Goal: Check status: Check status

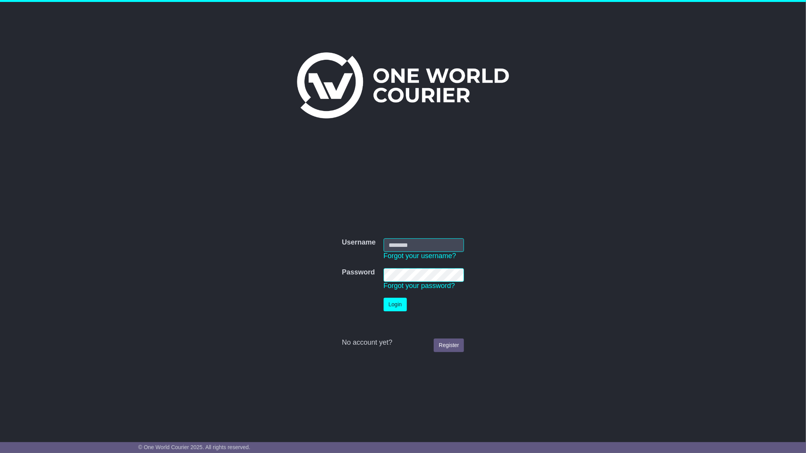
type input "**********"
click at [393, 303] on button "Login" at bounding box center [394, 305] width 23 height 14
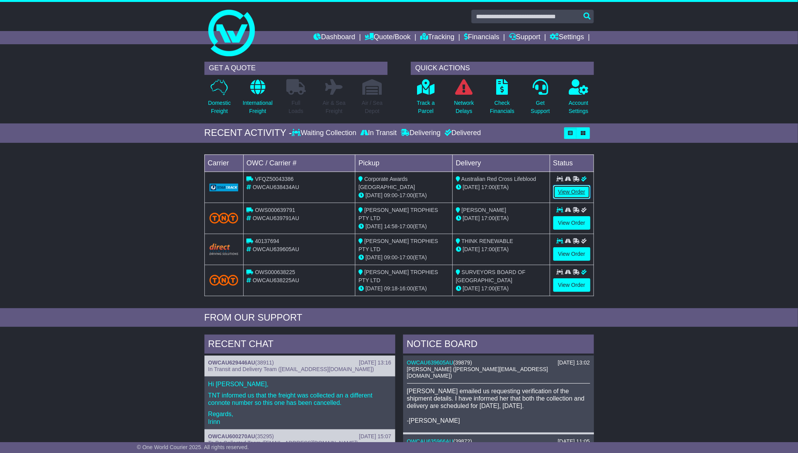
click at [567, 189] on link "View Order" at bounding box center [571, 192] width 37 height 14
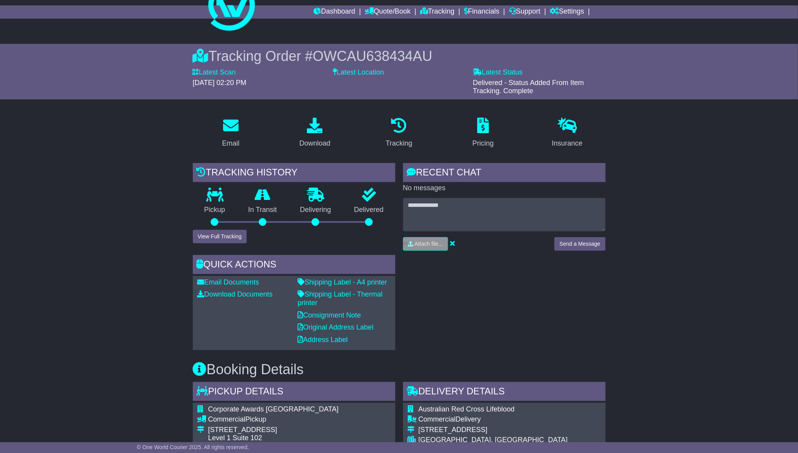
scroll to position [97, 0]
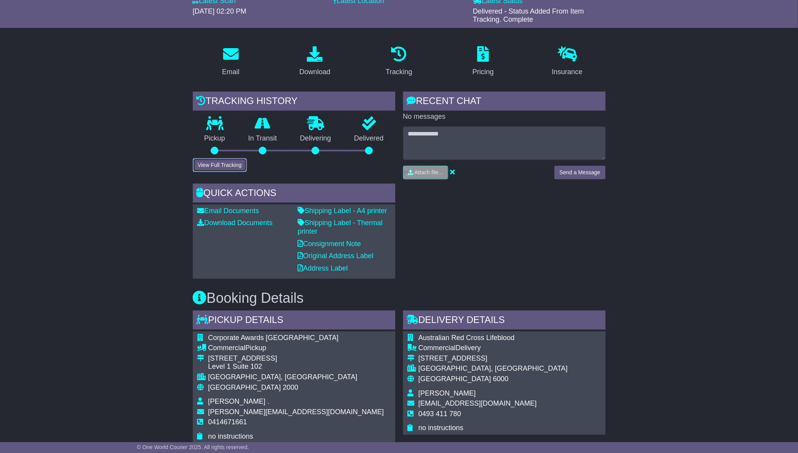
click at [223, 163] on button "View Full Tracking" at bounding box center [220, 165] width 54 height 14
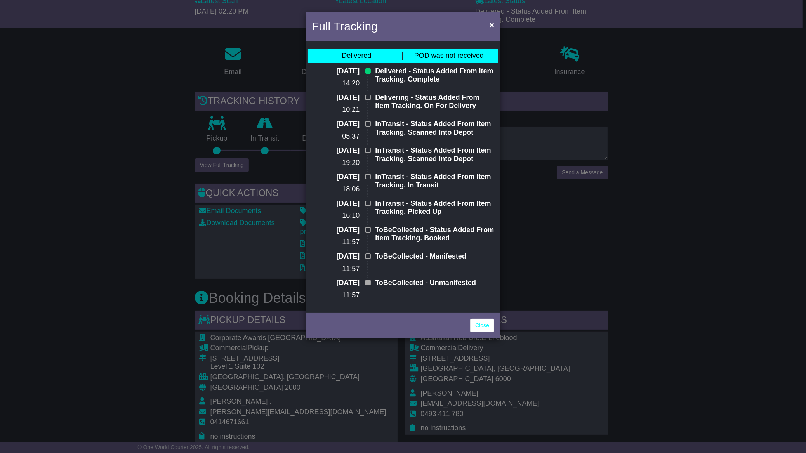
click at [223, 163] on div "Full Tracking × Delivered POD was not received 28 Aug 2025 14:20 Delivered - St…" at bounding box center [403, 226] width 806 height 453
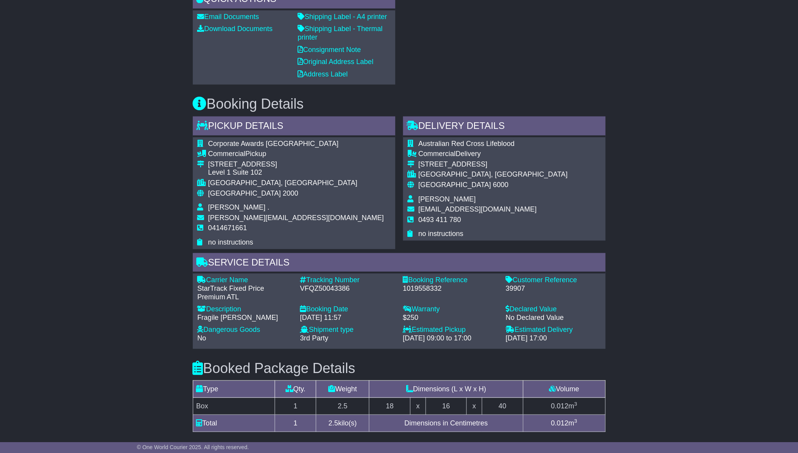
scroll to position [340, 0]
